Goal: Task Accomplishment & Management: Use online tool/utility

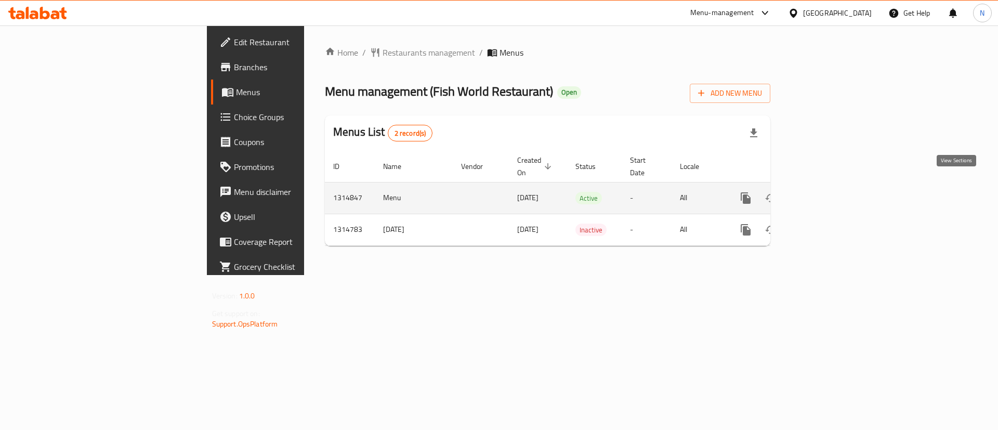
click at [825, 193] on icon "enhanced table" at bounding box center [820, 197] width 9 height 9
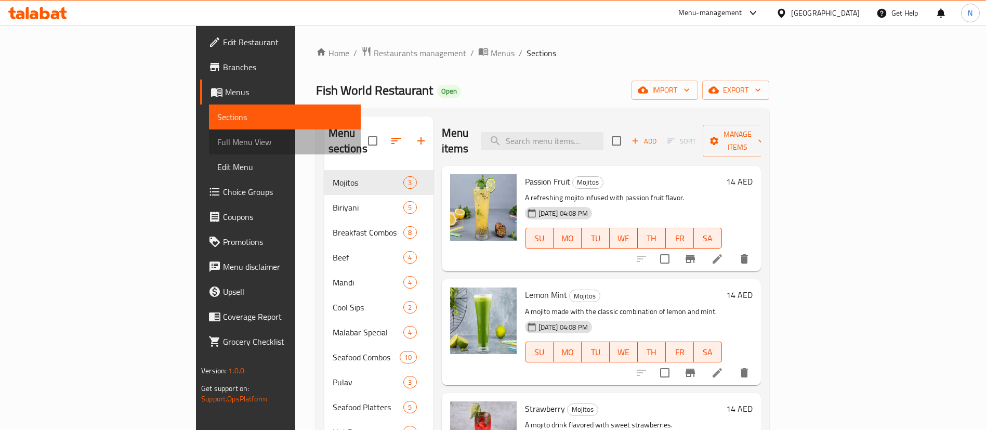
click at [217, 136] on span "Full Menu View" at bounding box center [284, 142] width 135 height 12
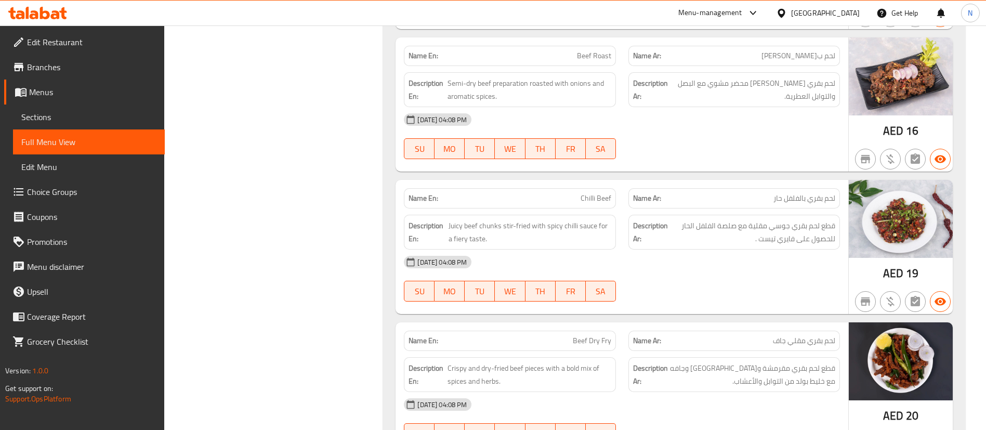
scroll to position [2962, 0]
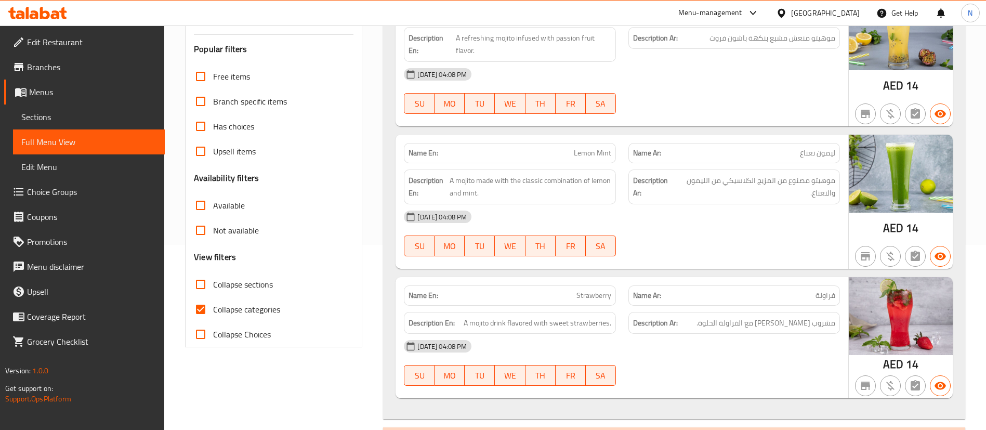
scroll to position [156, 0]
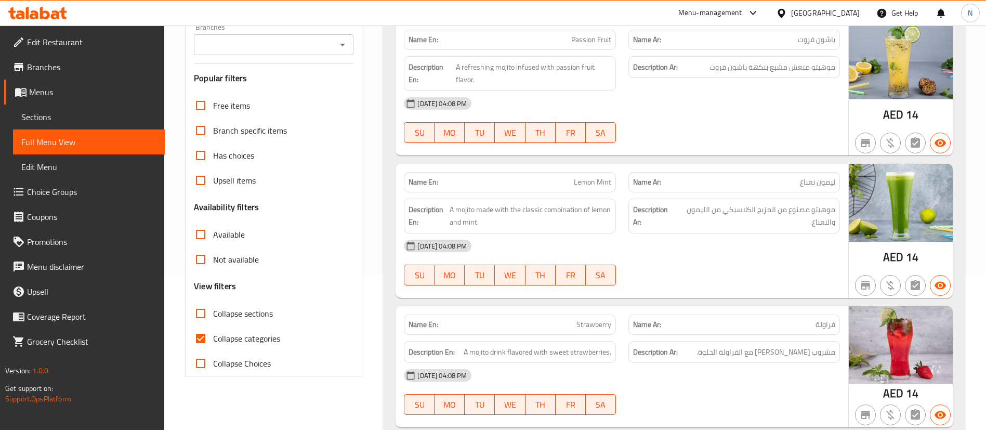
drag, startPoint x: 803, startPoint y: 0, endPoint x: 659, endPoint y: 122, distance: 188.8
click at [659, 122] on div "[DATE] 04:08 PM SU MO TU WE TH FR SA" at bounding box center [622, 120] width 449 height 58
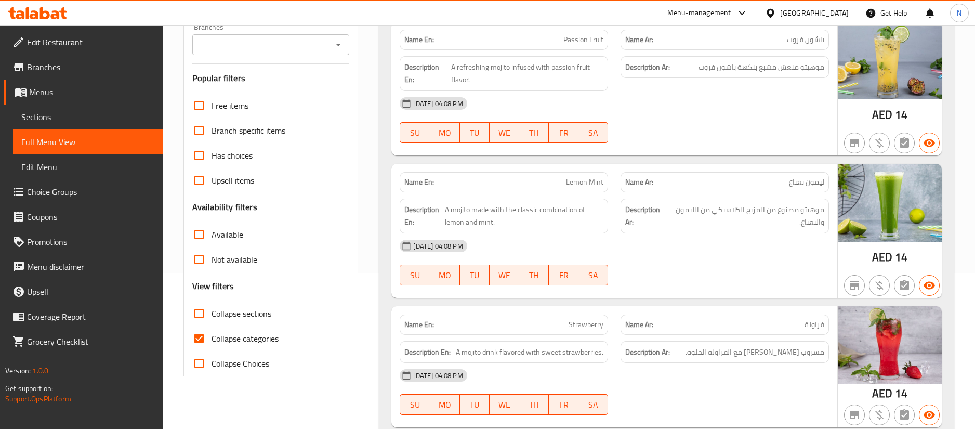
scroll to position [390, 0]
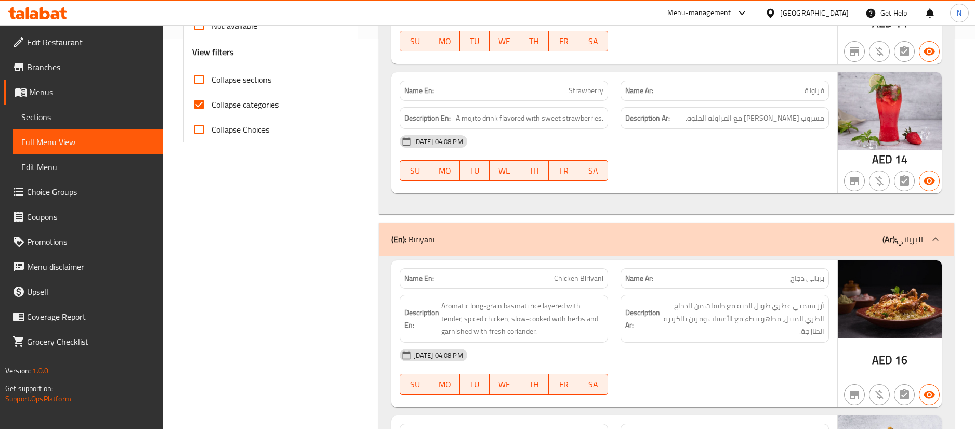
click at [263, 100] on span "Collapse categories" at bounding box center [245, 104] width 67 height 12
click at [212, 100] on input "Collapse categories" at bounding box center [199, 104] width 25 height 25
checkbox input "false"
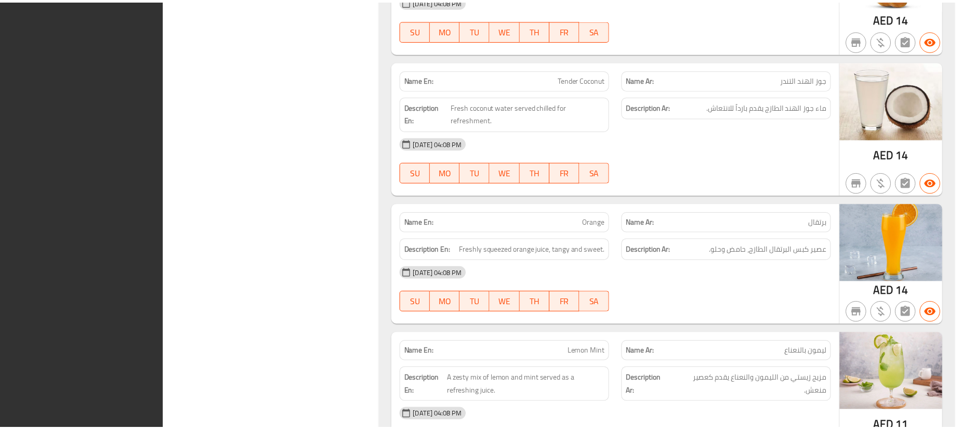
scroll to position [22730, 0]
